Goal: Task Accomplishment & Management: Use online tool/utility

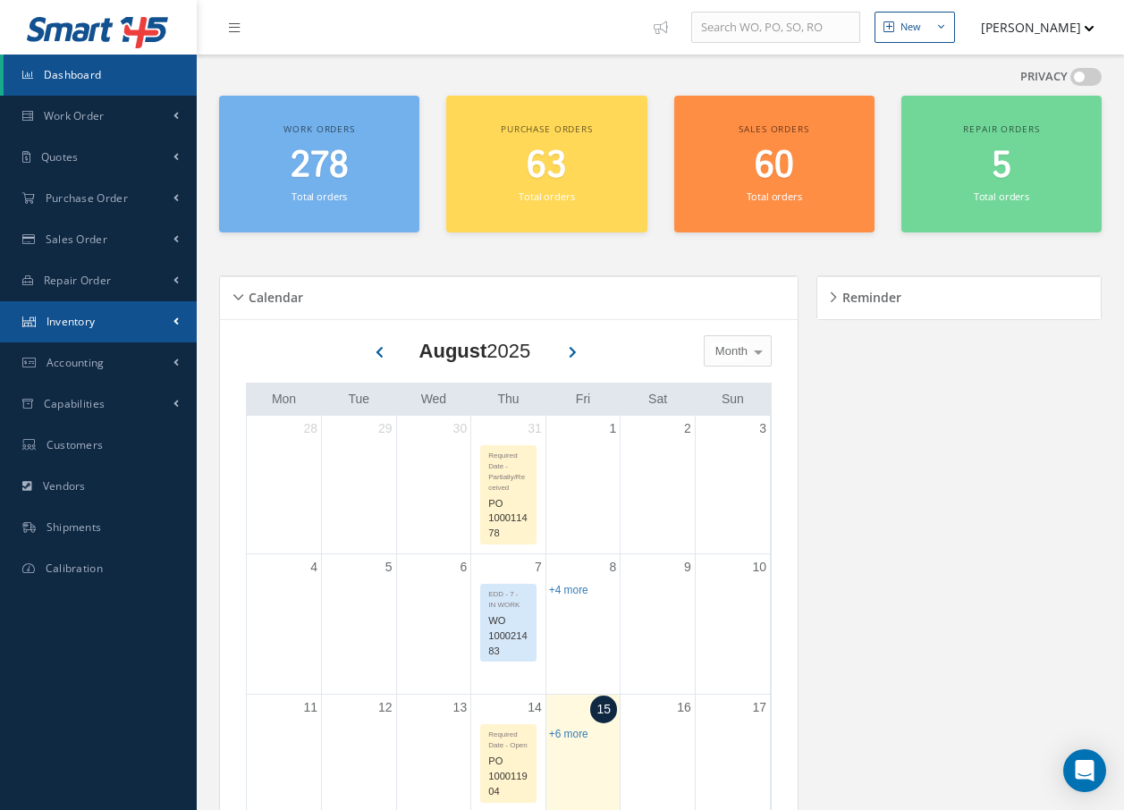
click at [72, 327] on span "Inventory" at bounding box center [70, 321] width 49 height 15
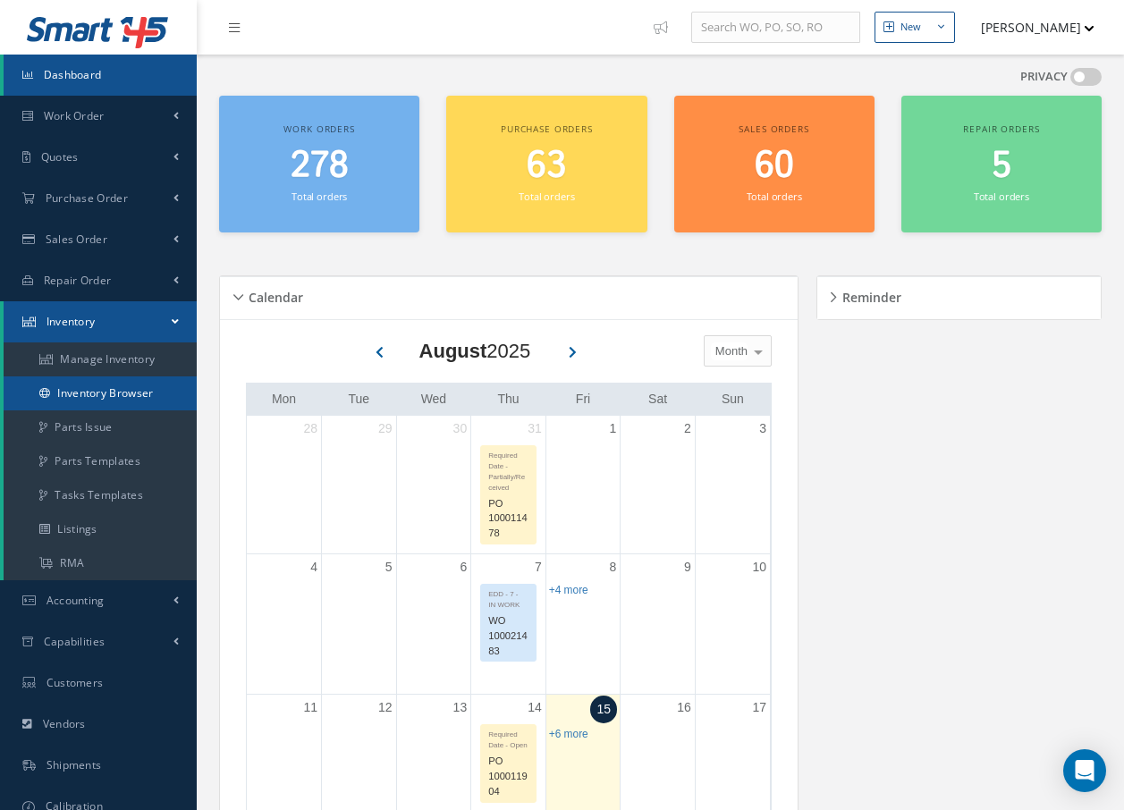
click at [93, 395] on link "Inventory Browser" at bounding box center [100, 393] width 193 height 34
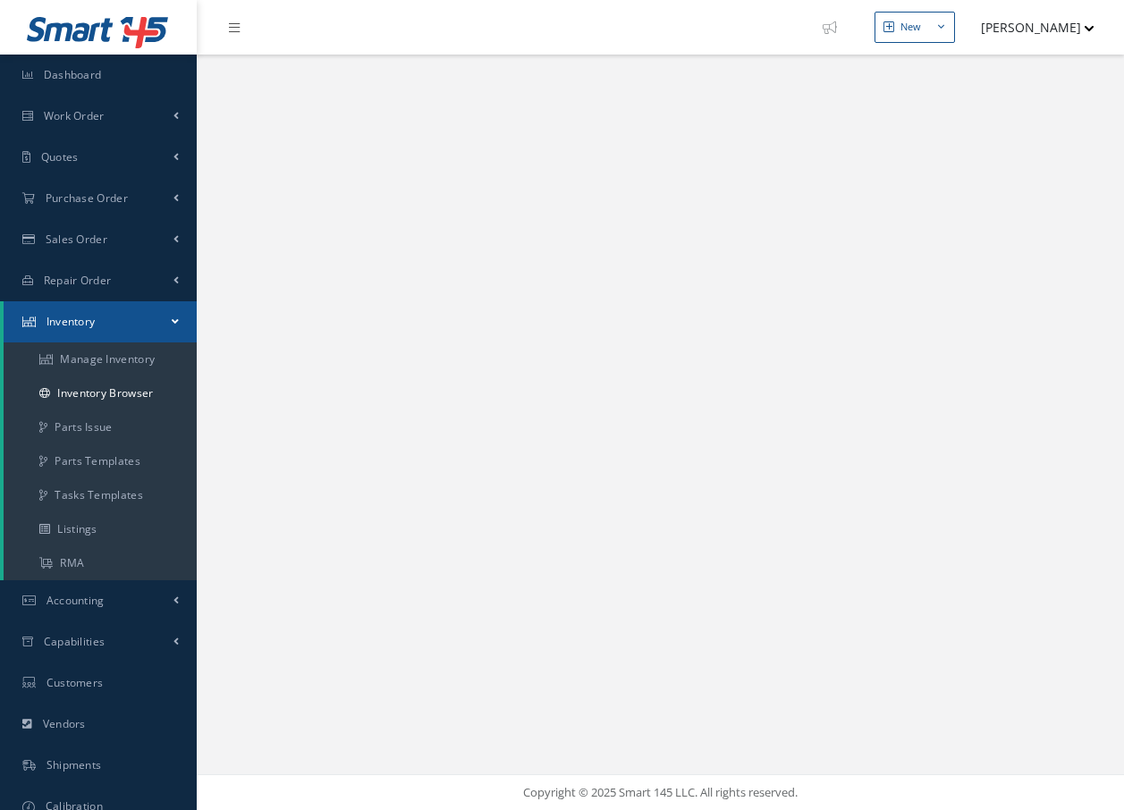
select select "25"
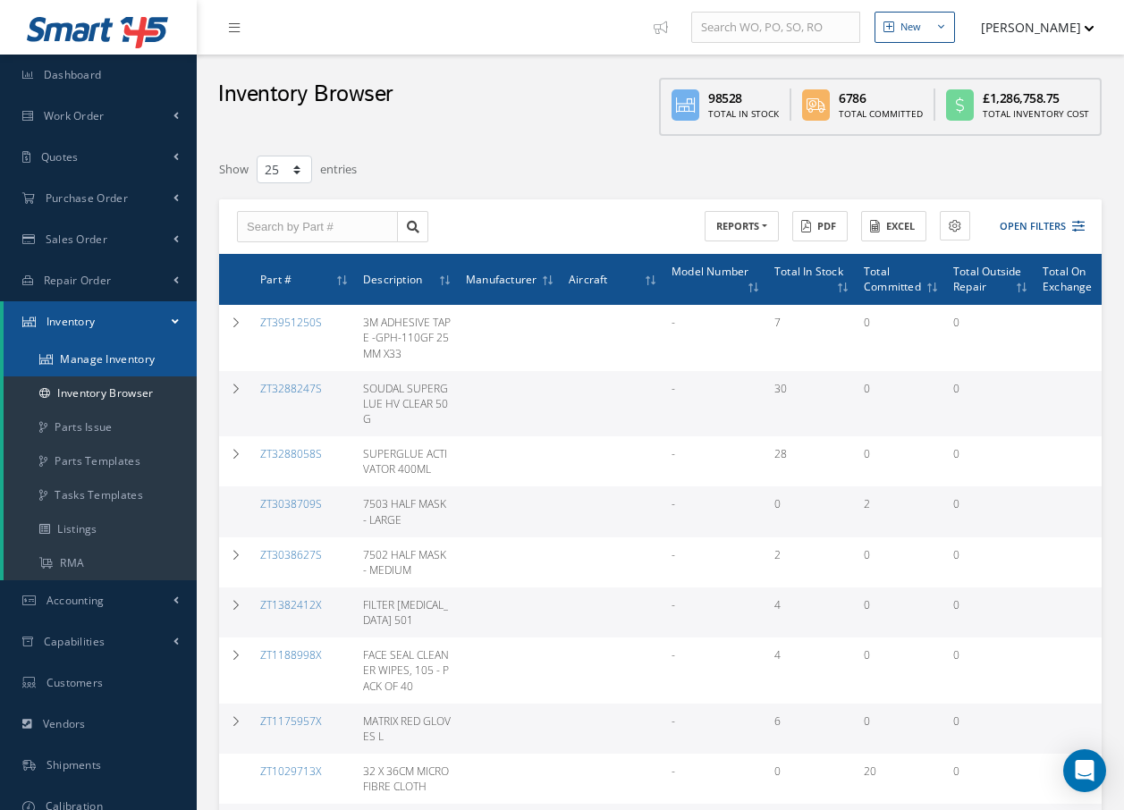
click at [116, 361] on link "Manage Inventory" at bounding box center [100, 359] width 193 height 34
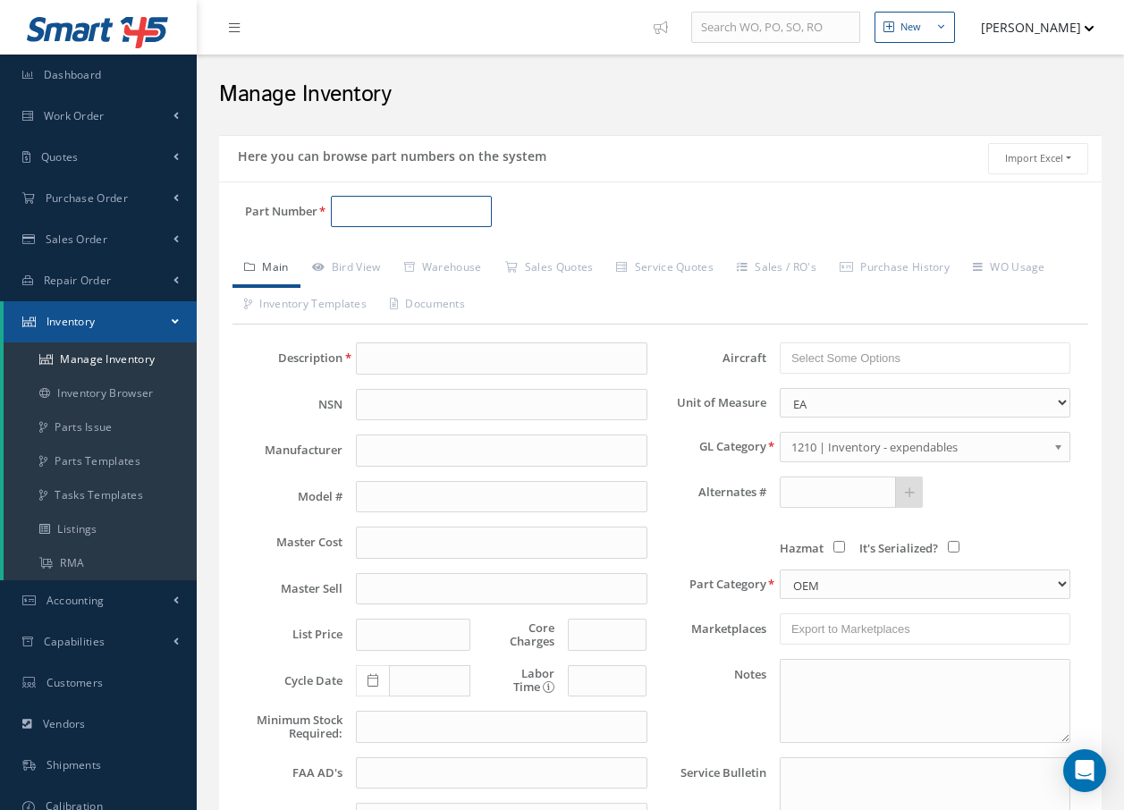
click at [404, 212] on input "Part Number" at bounding box center [411, 212] width 161 height 32
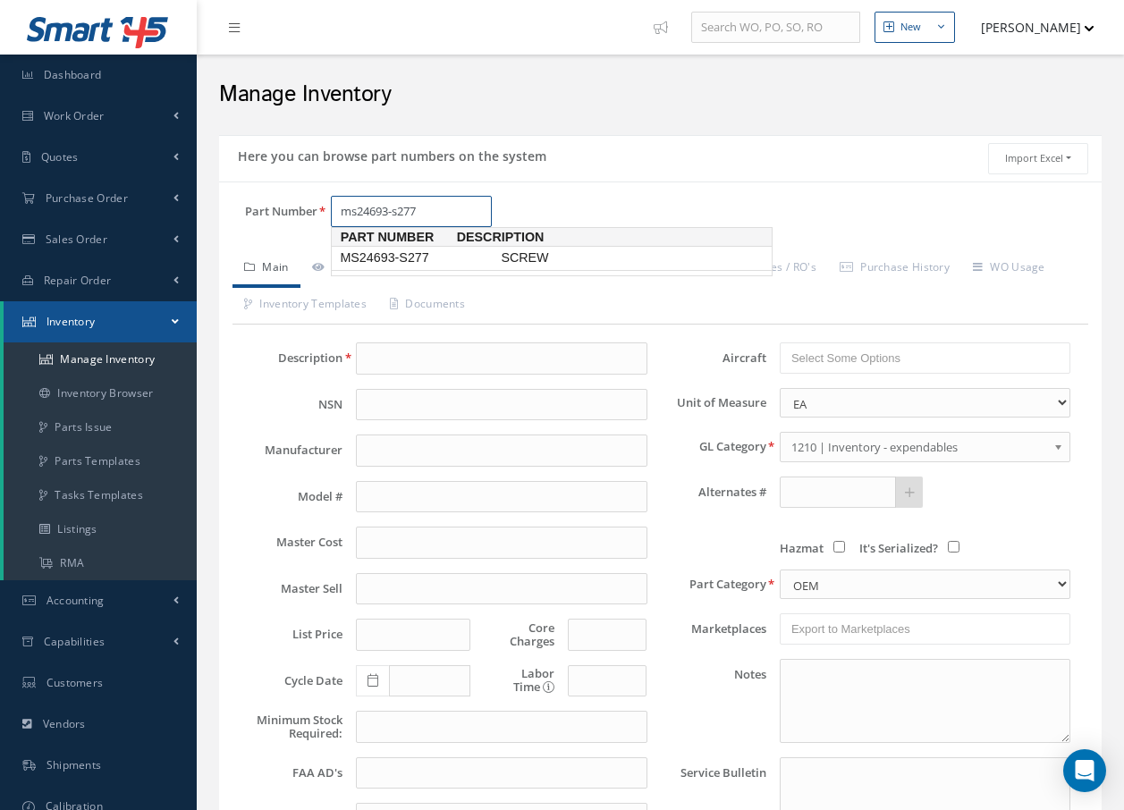
click at [375, 266] on span "MS24693-S277" at bounding box center [416, 257] width 161 height 19
type input "MS24693-S277"
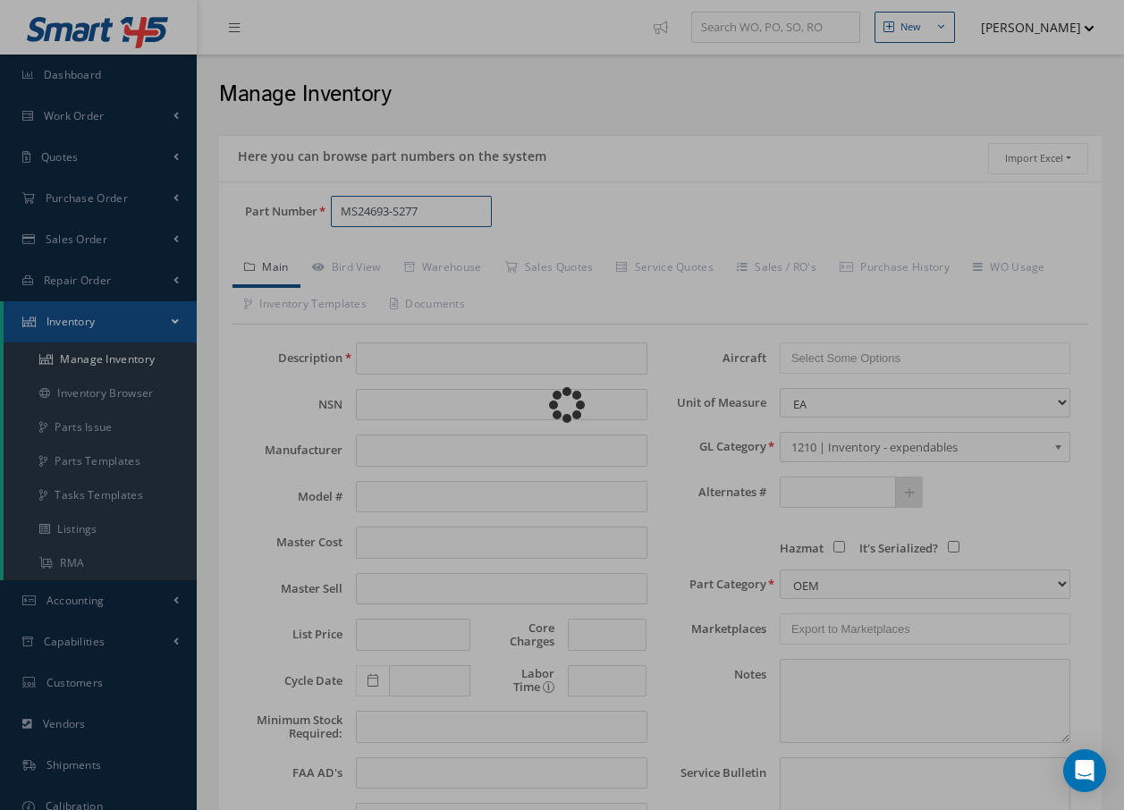
type input "SCREW"
type input "0.11"
type input "0.00"
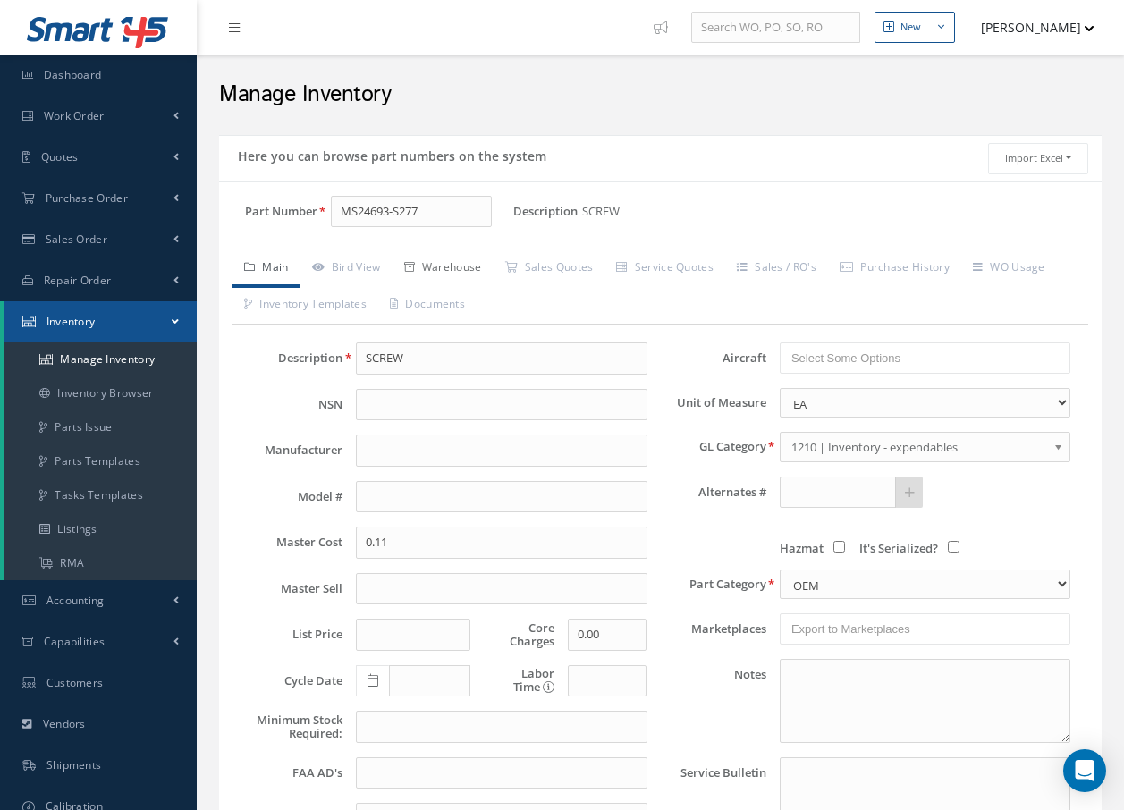
click at [453, 268] on link "Warehouse" at bounding box center [442, 269] width 101 height 38
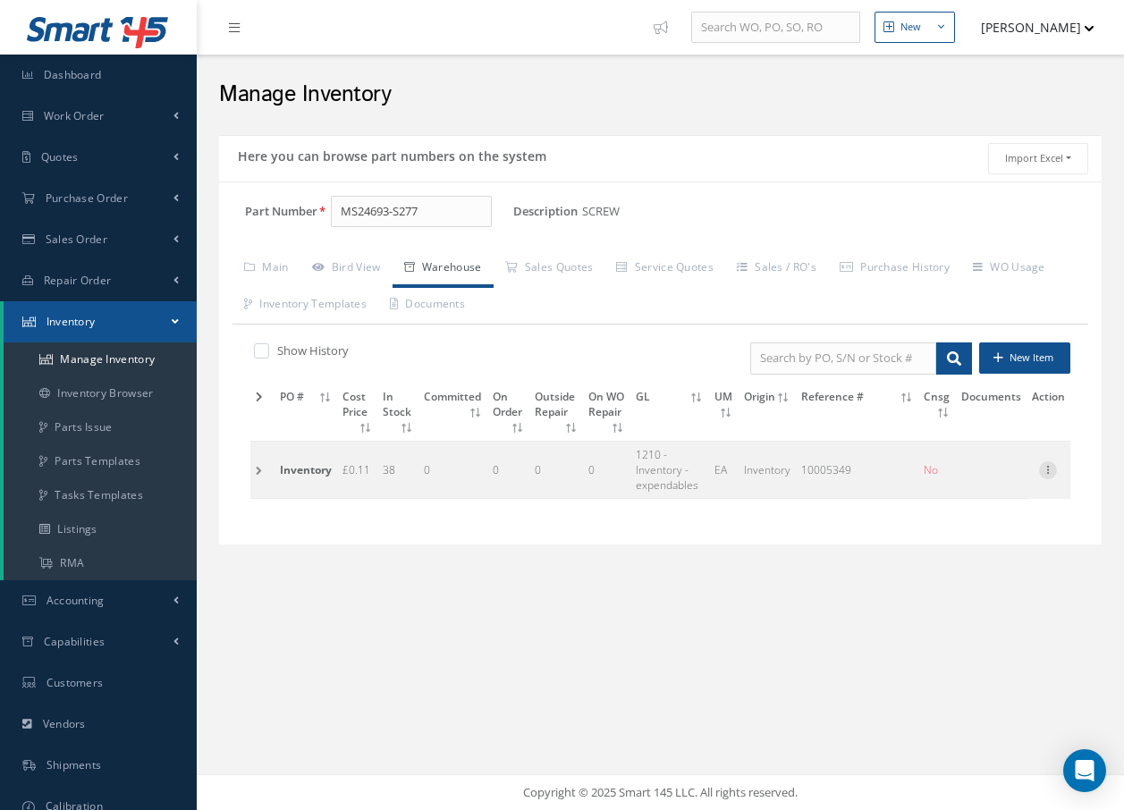
click at [1049, 472] on icon at bounding box center [1048, 468] width 18 height 14
click at [964, 560] on link "Label" at bounding box center [965, 564] width 141 height 23
click at [451, 205] on input "MS24693-S277" at bounding box center [411, 212] width 161 height 32
type input "M"
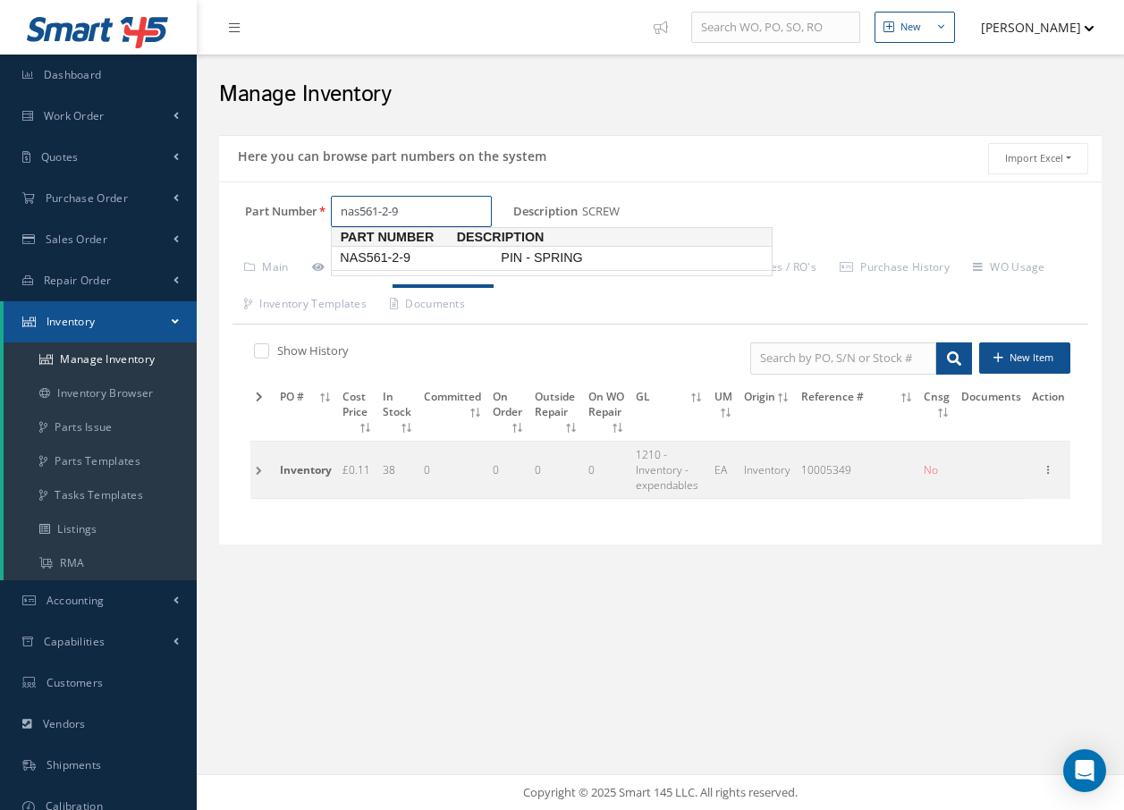
click at [414, 265] on span "NAS561-2-9" at bounding box center [416, 257] width 161 height 19
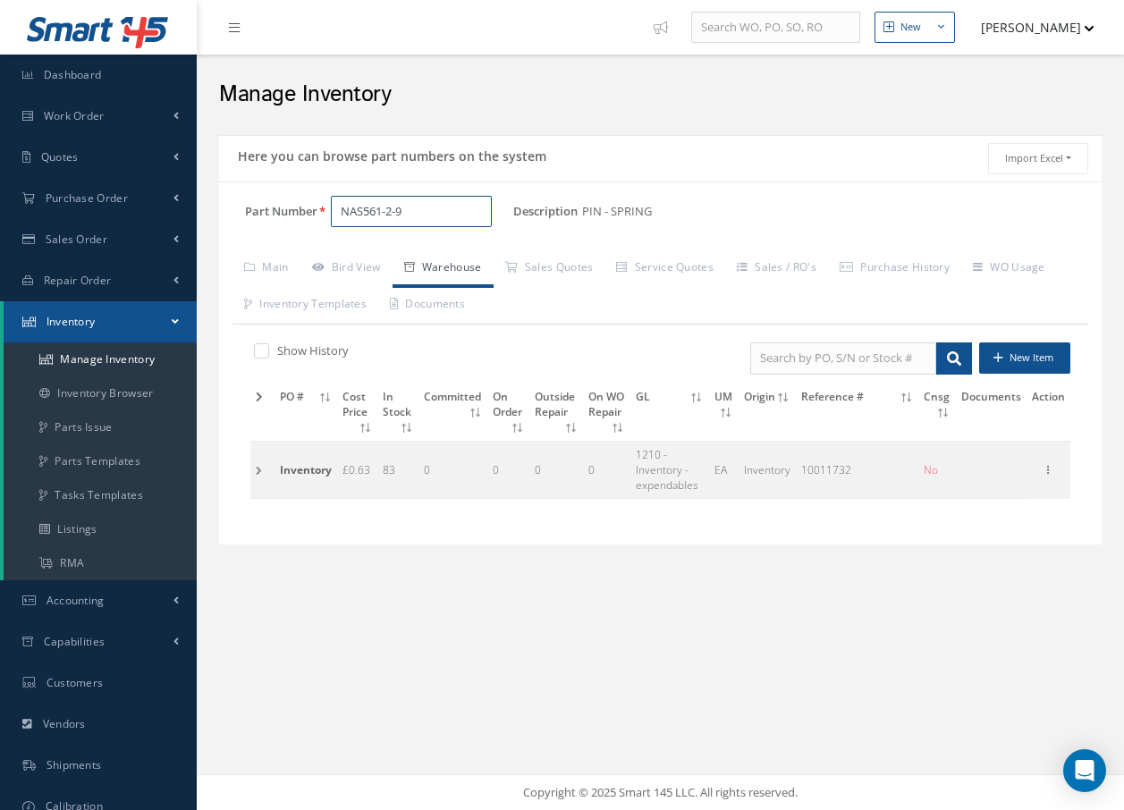
type input "NAS561-2-9"
click at [260, 472] on td at bounding box center [262, 469] width 24 height 57
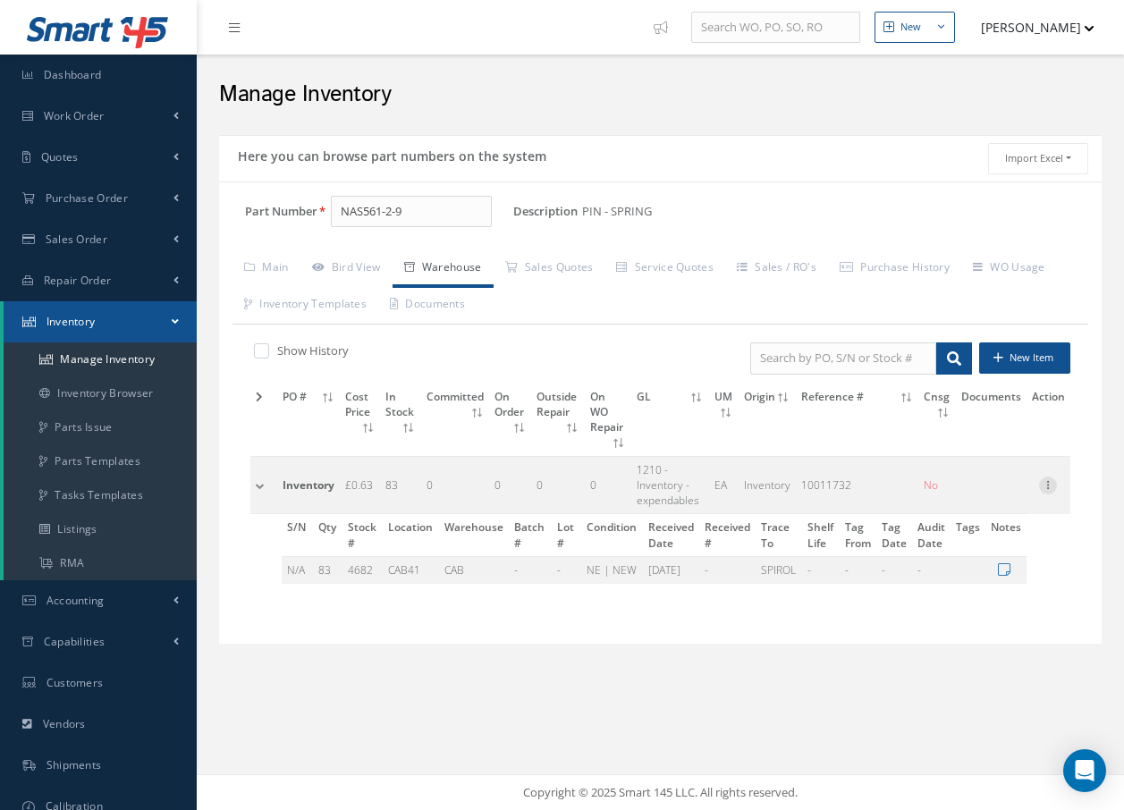
click at [1049, 476] on icon at bounding box center [1048, 483] width 18 height 14
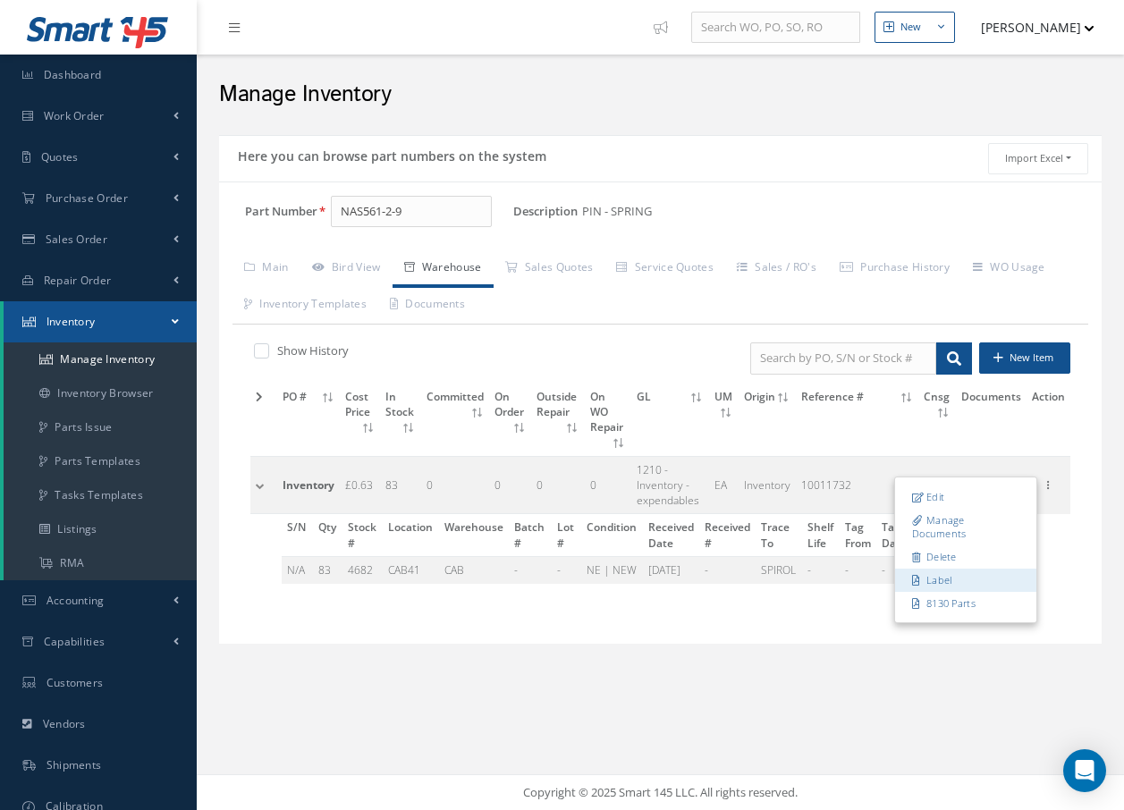
click at [964, 568] on link "Label" at bounding box center [965, 579] width 141 height 23
